Goal: Information Seeking & Learning: Learn about a topic

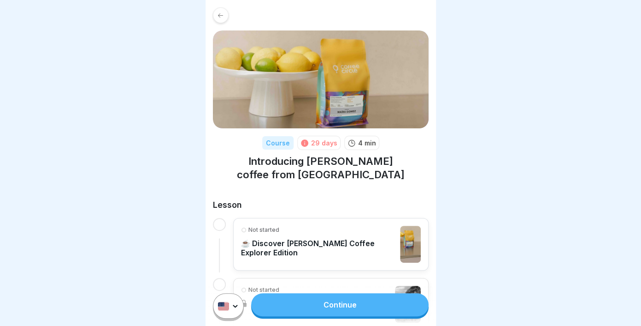
click at [325, 314] on link "Continue" at bounding box center [339, 304] width 177 height 23
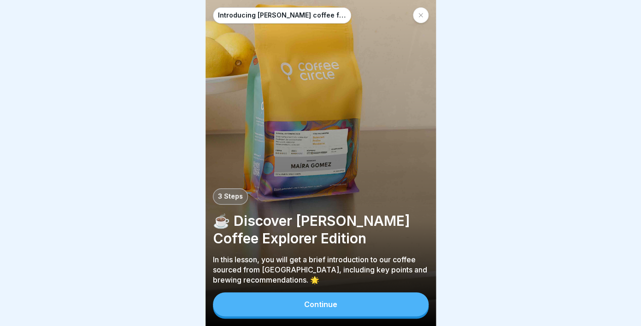
click at [330, 296] on button "Continue" at bounding box center [321, 304] width 216 height 24
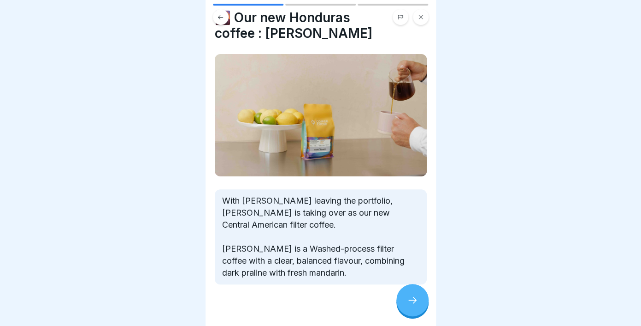
scroll to position [29, 0]
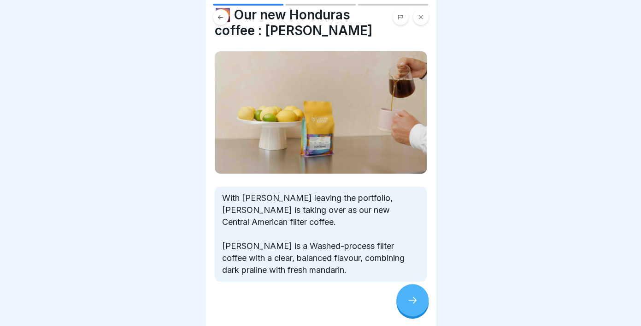
click at [411, 301] on icon at bounding box center [412, 299] width 11 height 11
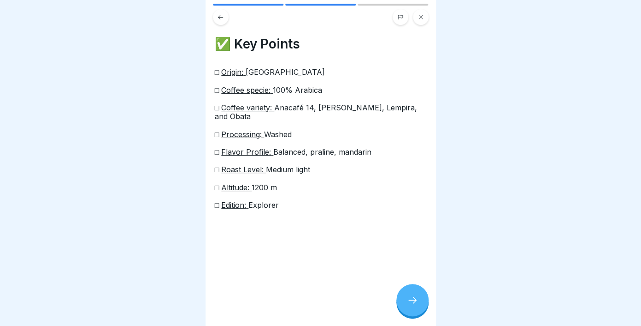
click at [411, 299] on icon at bounding box center [412, 299] width 11 height 11
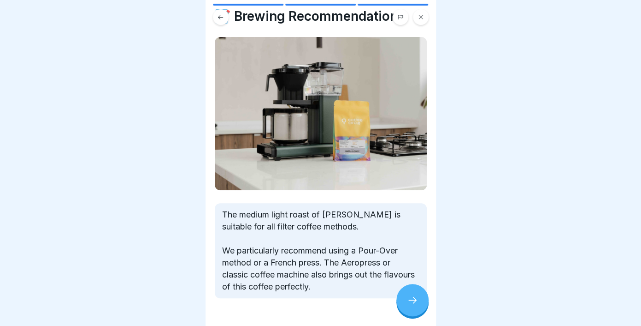
scroll to position [28, 0]
click at [411, 306] on div at bounding box center [413, 300] width 32 height 32
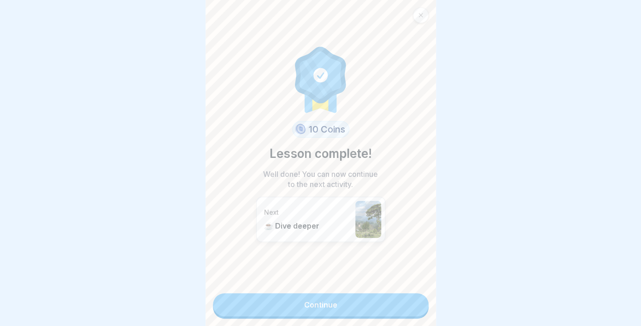
click at [389, 309] on link "Continue" at bounding box center [321, 304] width 216 height 23
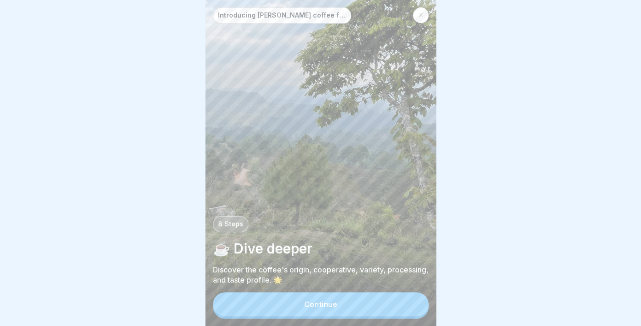
click at [389, 309] on button "Continue" at bounding box center [321, 304] width 216 height 24
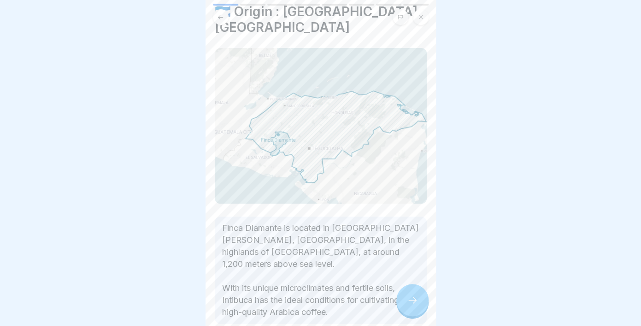
scroll to position [38, 0]
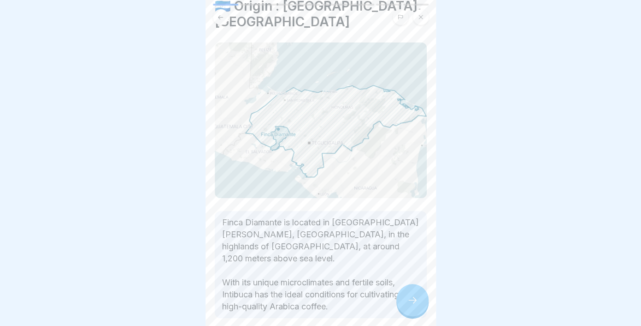
click at [404, 301] on div at bounding box center [413, 300] width 32 height 32
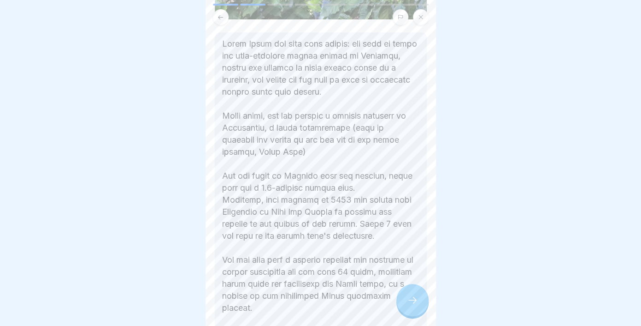
scroll to position [274, 0]
click at [416, 293] on div at bounding box center [413, 300] width 32 height 32
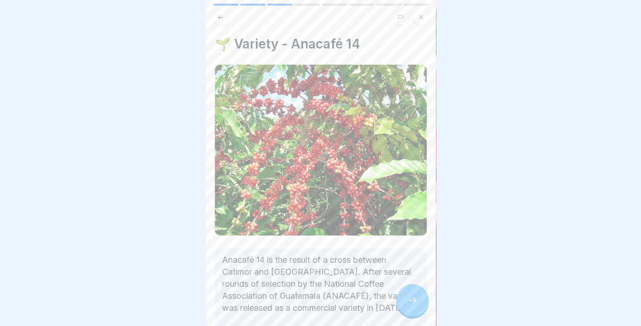
click at [222, 23] on button at bounding box center [221, 17] width 16 height 16
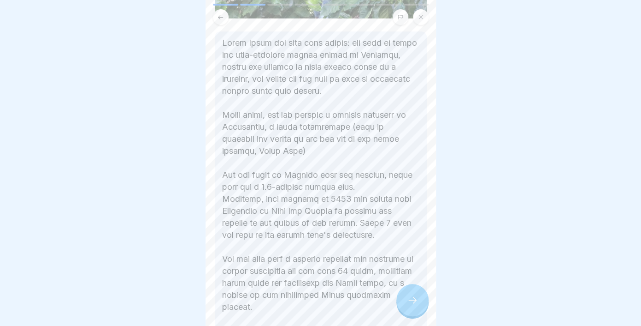
click at [409, 306] on div at bounding box center [413, 300] width 32 height 32
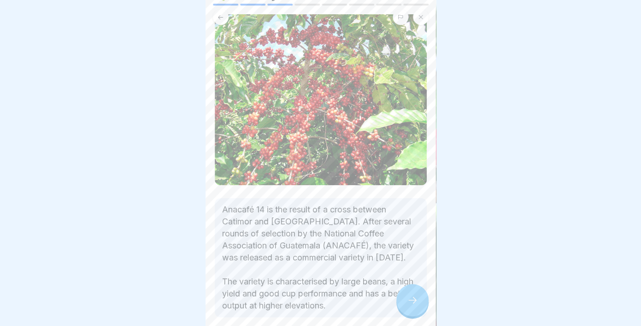
scroll to position [54, 0]
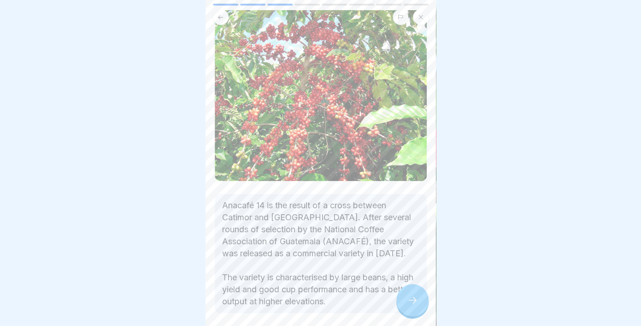
click at [420, 302] on div at bounding box center [413, 300] width 32 height 32
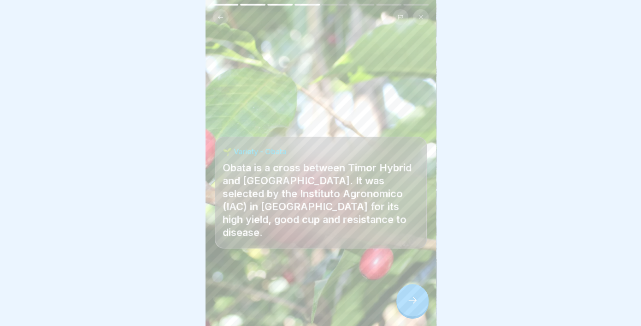
click at [220, 18] on icon at bounding box center [220, 17] width 7 height 7
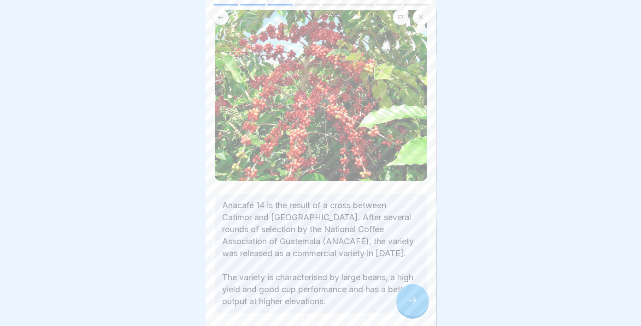
scroll to position [81, 0]
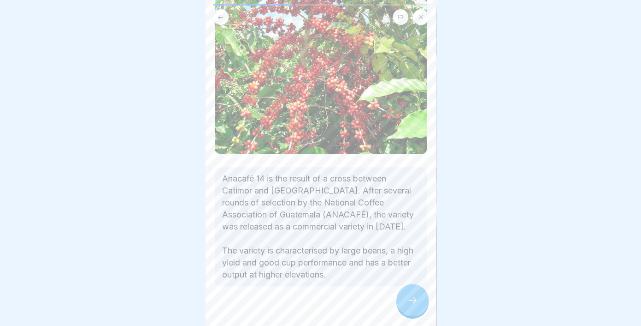
click at [407, 310] on div at bounding box center [413, 300] width 32 height 32
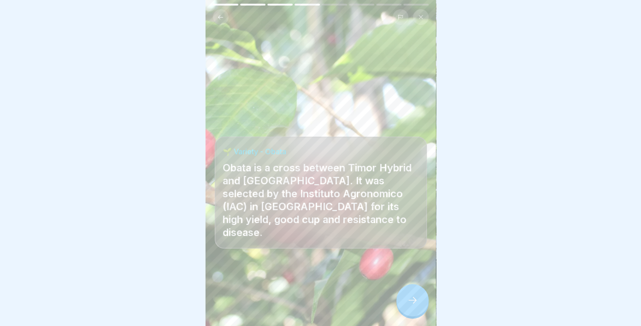
click at [221, 19] on icon at bounding box center [220, 17] width 7 height 7
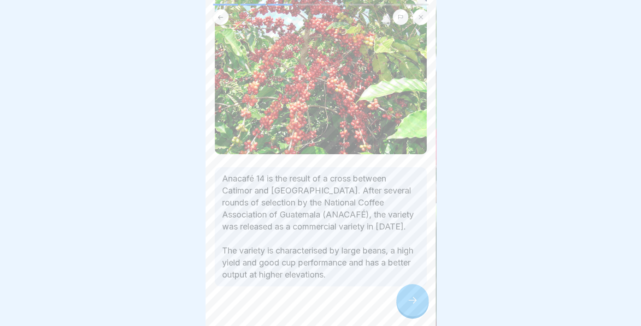
click at [411, 302] on icon at bounding box center [412, 299] width 11 height 11
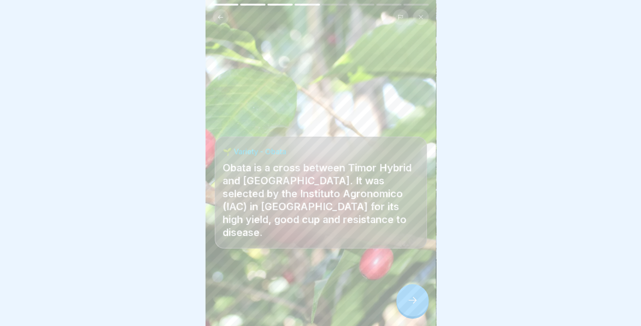
click at [414, 307] on div at bounding box center [413, 300] width 32 height 32
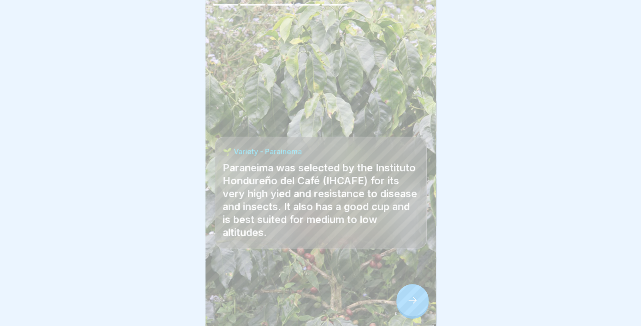
click at [416, 291] on div at bounding box center [413, 300] width 32 height 32
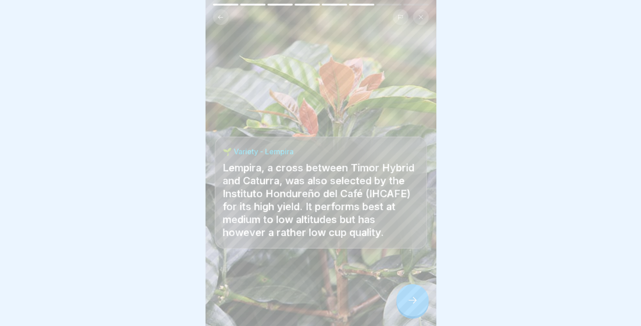
click at [416, 291] on div at bounding box center [413, 300] width 32 height 32
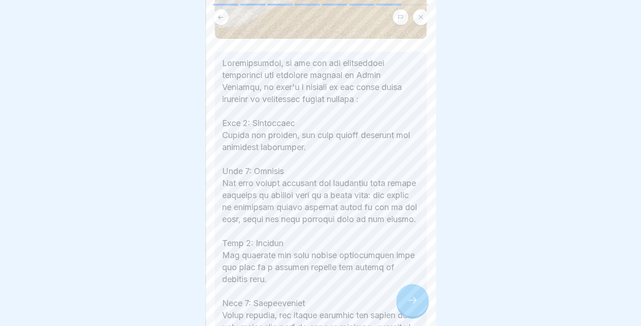
scroll to position [214, 0]
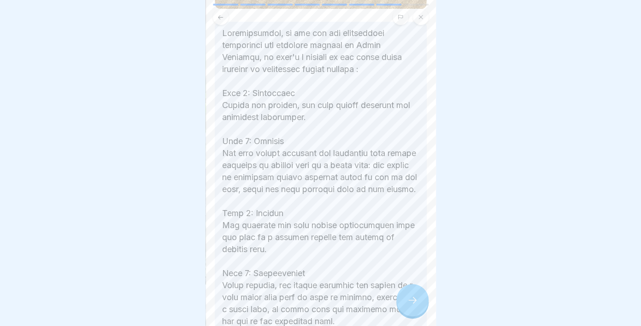
click at [405, 297] on div at bounding box center [413, 300] width 32 height 32
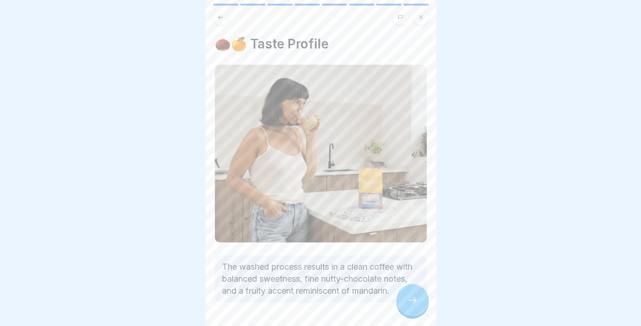
click at [411, 298] on icon at bounding box center [412, 299] width 11 height 11
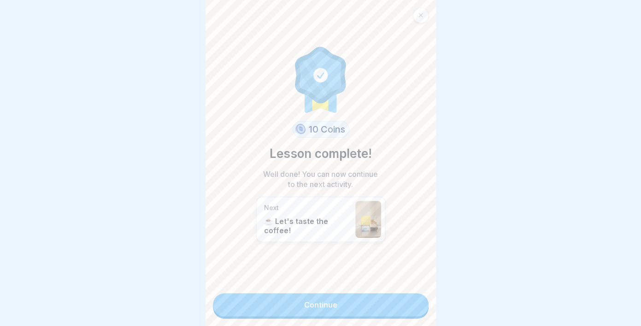
click at [391, 309] on link "Continue" at bounding box center [321, 304] width 216 height 23
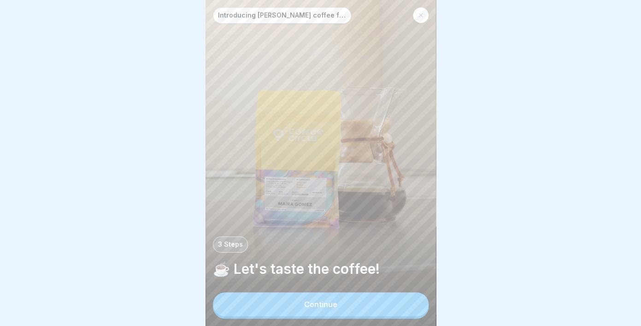
click at [368, 309] on button "Continue" at bounding box center [321, 304] width 216 height 24
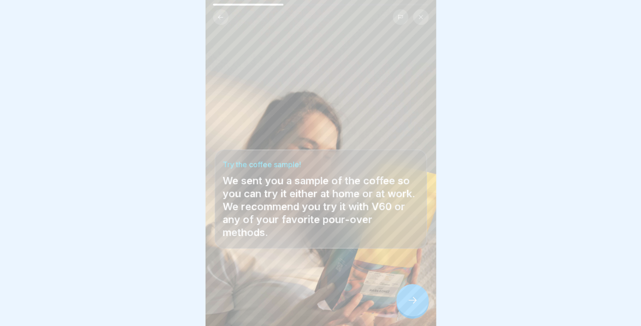
click at [419, 302] on div at bounding box center [413, 300] width 32 height 32
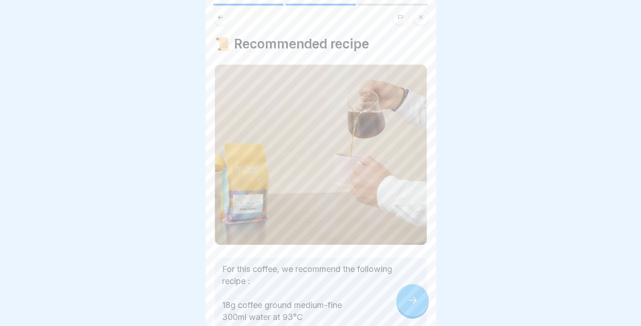
click at [419, 302] on div at bounding box center [413, 300] width 32 height 32
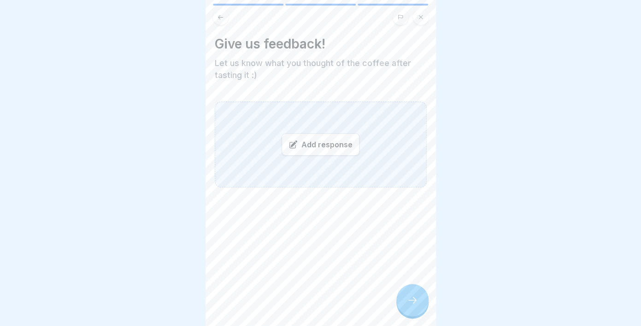
click at [419, 302] on div at bounding box center [413, 300] width 32 height 32
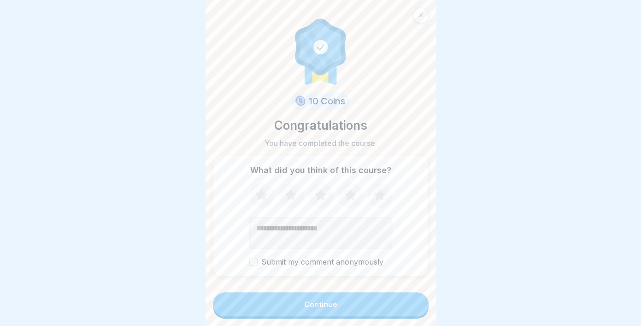
click at [351, 196] on icon at bounding box center [350, 195] width 12 height 12
click at [374, 197] on icon at bounding box center [380, 195] width 24 height 24
click at [374, 308] on button "Continue" at bounding box center [321, 304] width 216 height 24
